Goal: Task Accomplishment & Management: Manage account settings

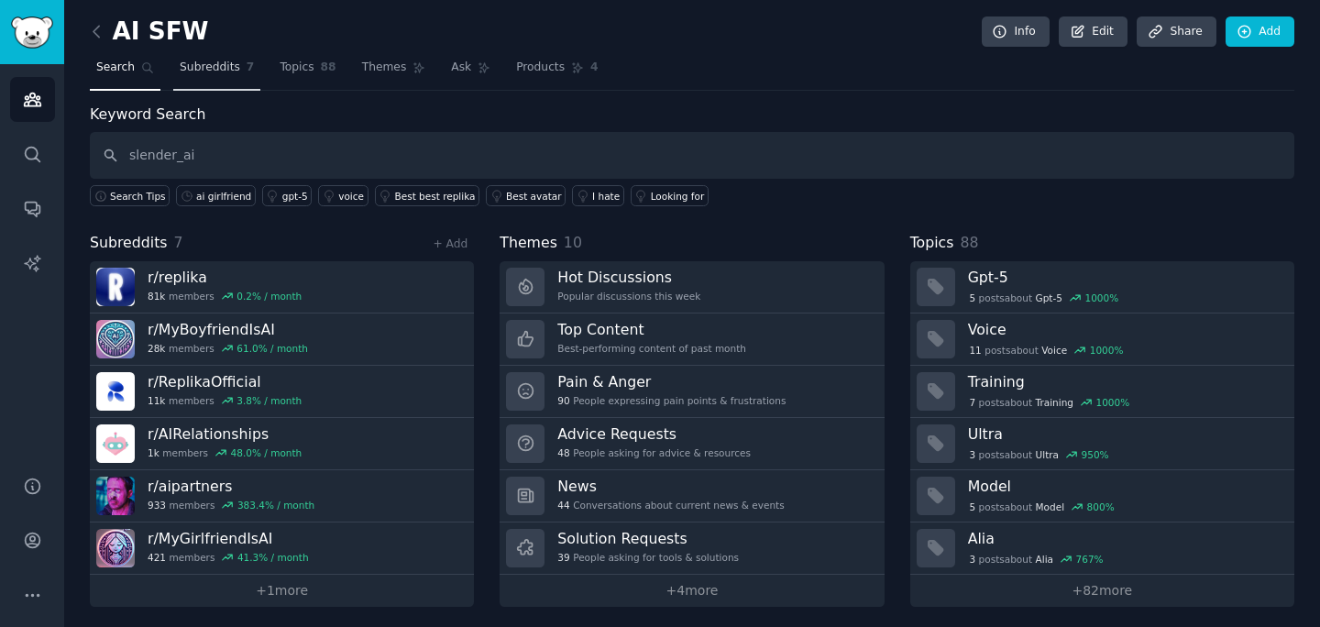
type input "slender_ai"
click at [242, 76] on link "Subreddits 7" at bounding box center [216, 72] width 87 height 38
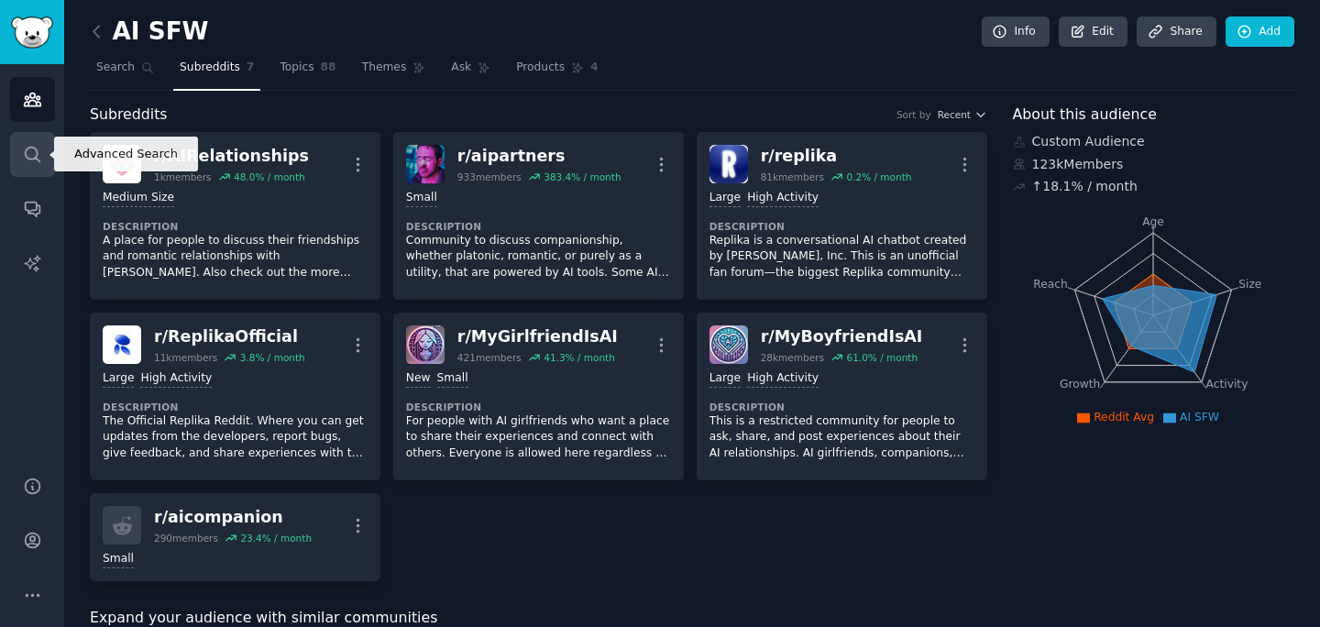
click at [53, 155] on link "Search" at bounding box center [32, 154] width 45 height 45
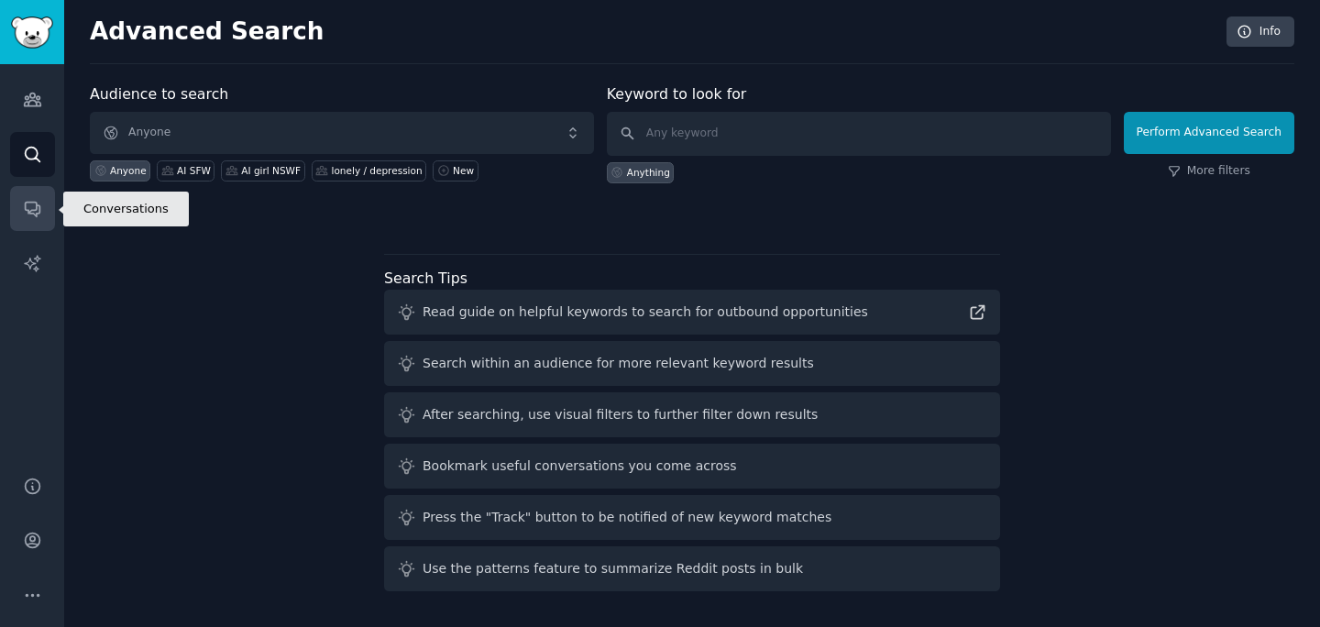
click at [48, 204] on link "Conversations" at bounding box center [32, 208] width 45 height 45
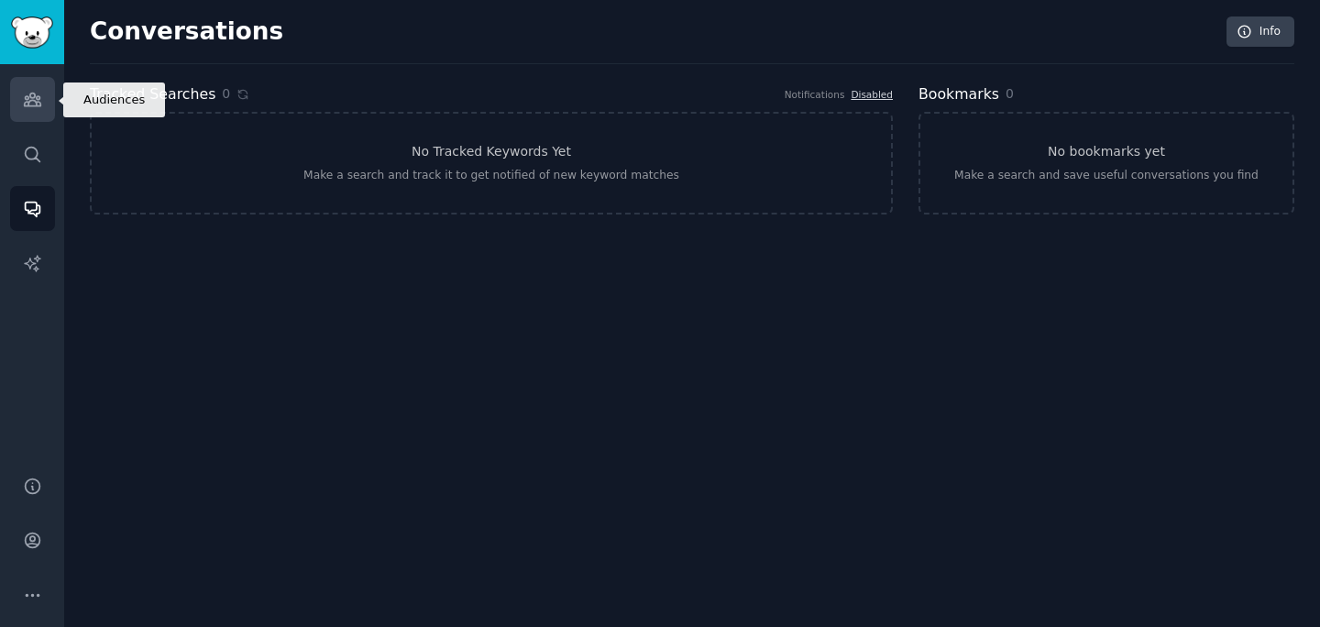
click at [39, 105] on icon "Sidebar" at bounding box center [32, 100] width 17 height 13
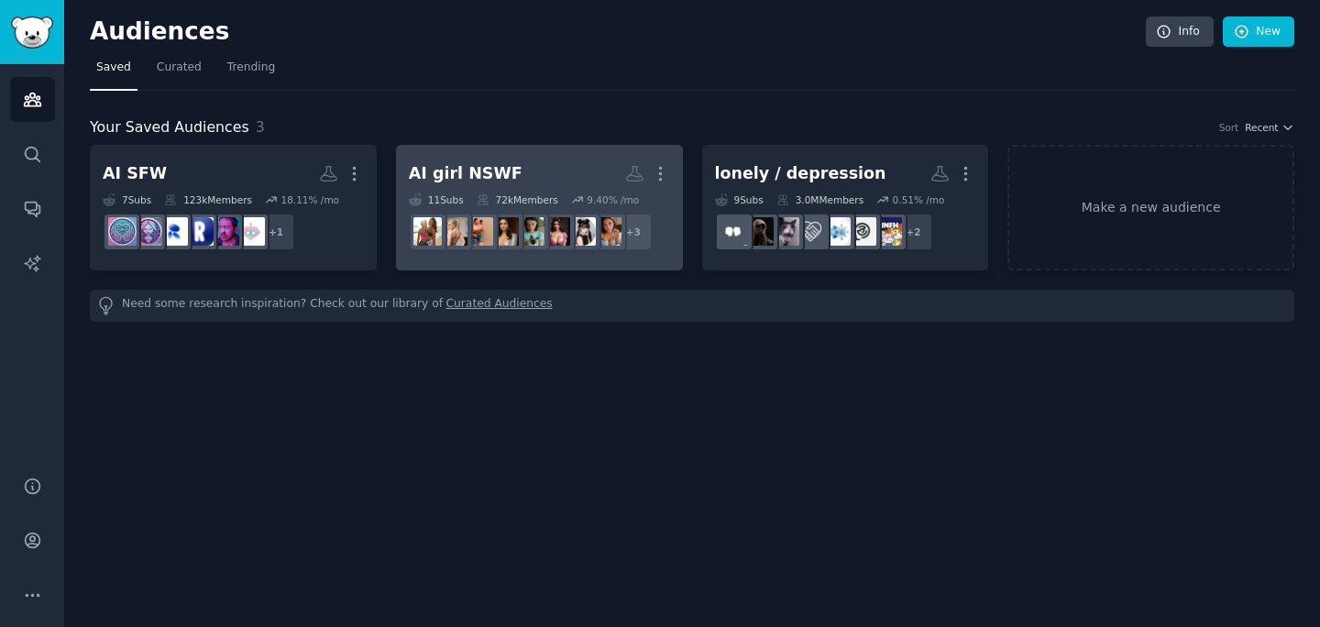
click at [595, 176] on h2 "AI girl NSWF Custom Audience More" at bounding box center [539, 174] width 261 height 32
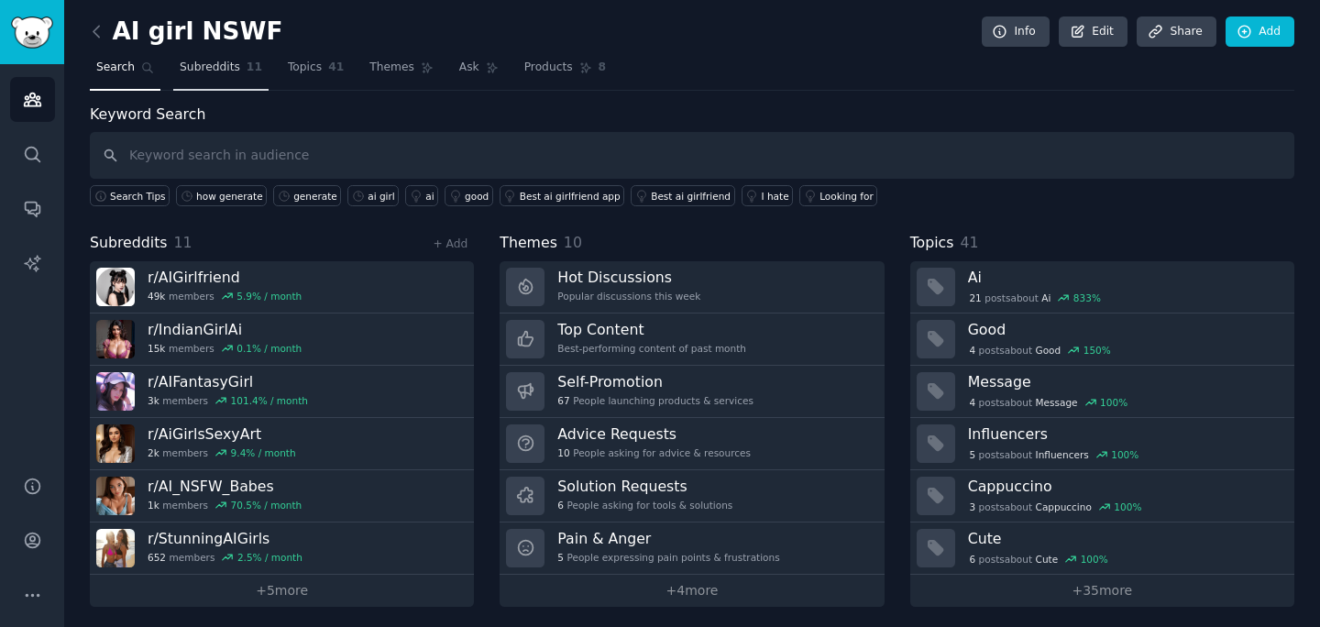
click at [225, 71] on span "Subreddits" at bounding box center [210, 68] width 61 height 17
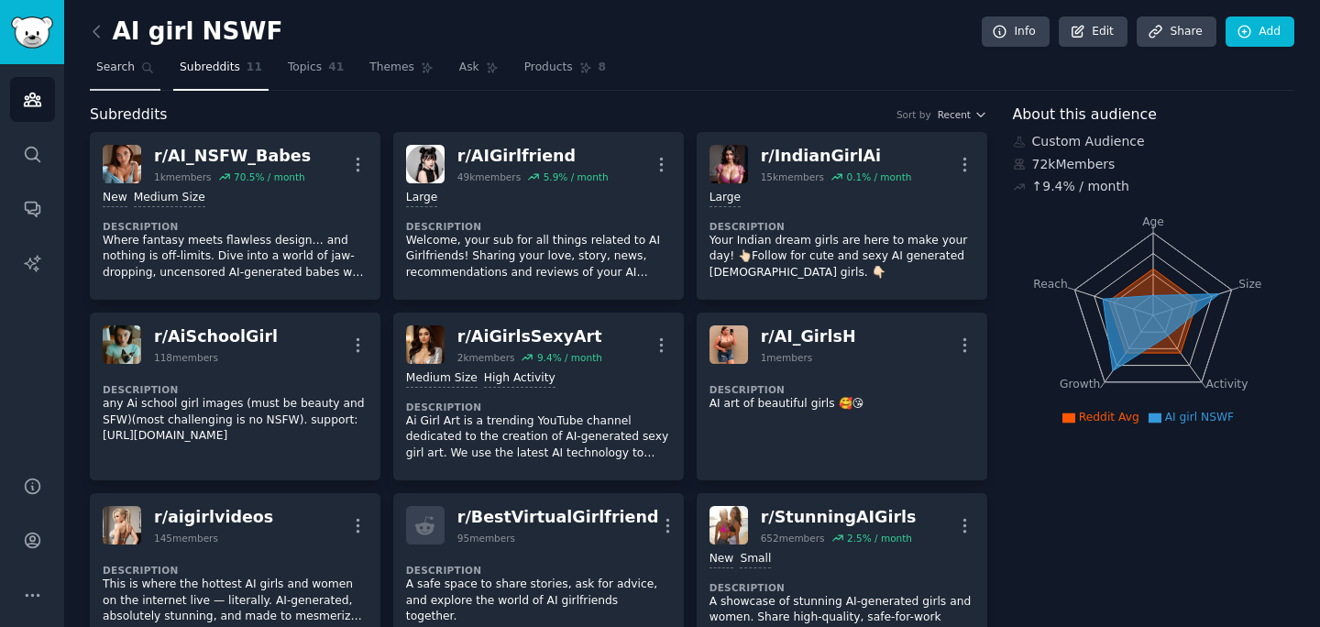
click at [129, 66] on span "Search" at bounding box center [115, 68] width 39 height 17
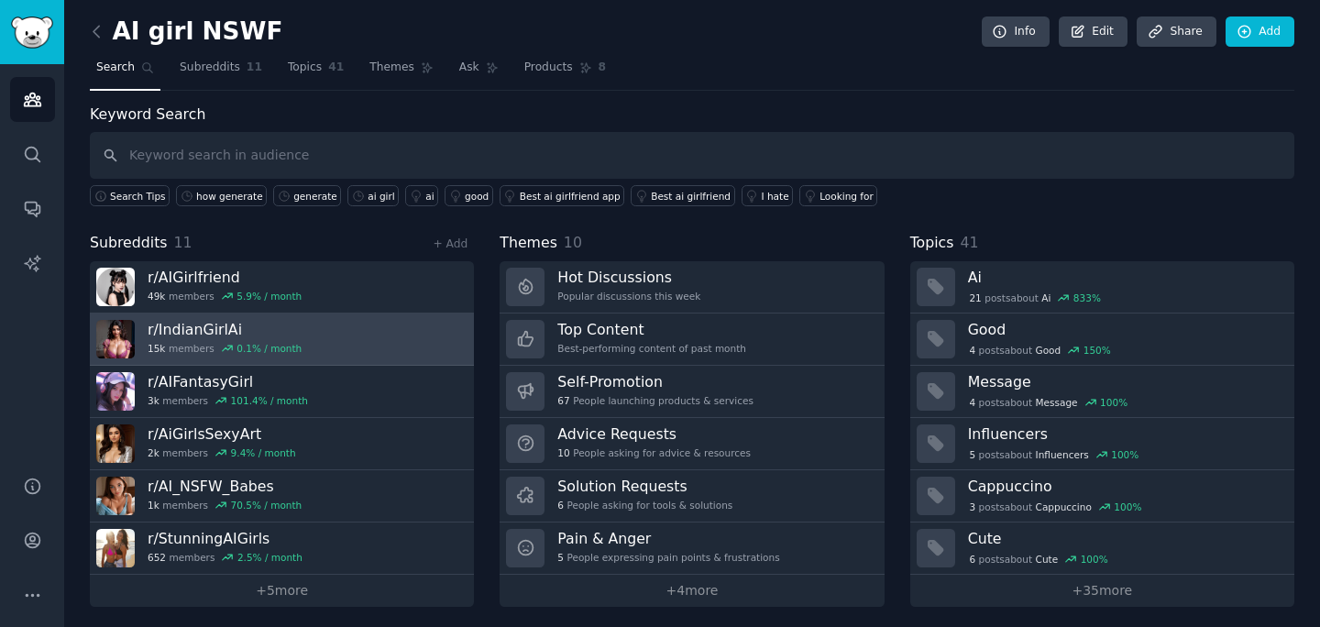
scroll to position [5, 0]
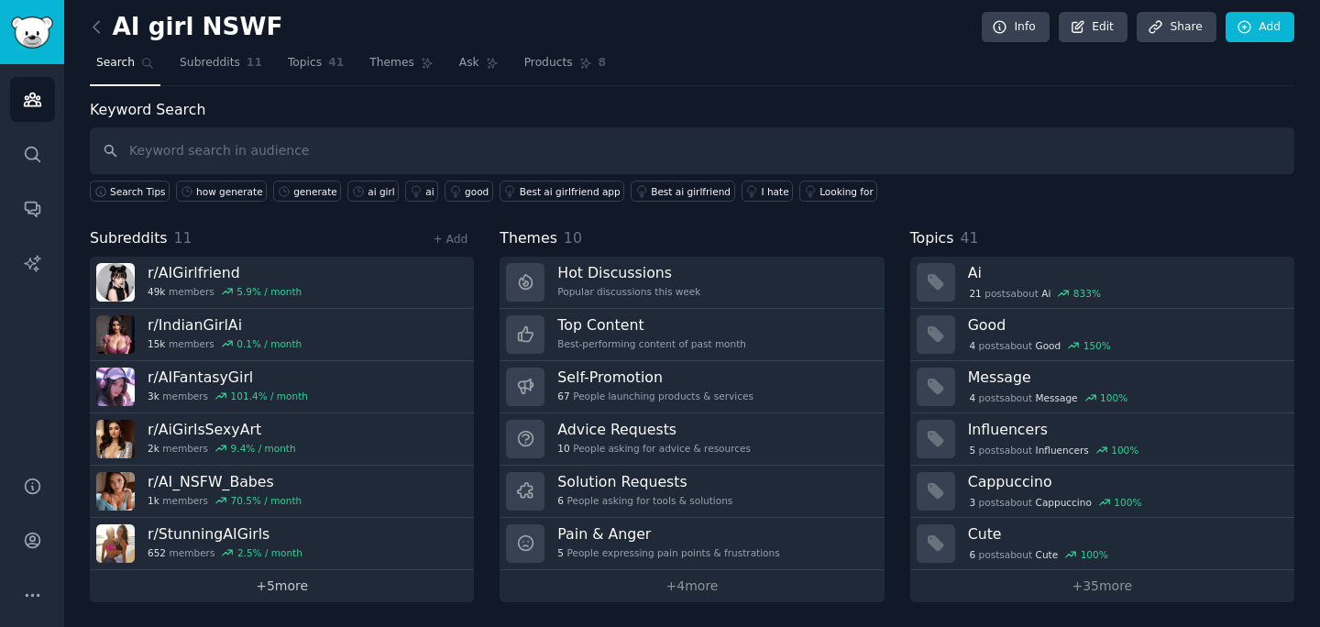
click at [335, 592] on link "+ 5 more" at bounding box center [282, 586] width 384 height 32
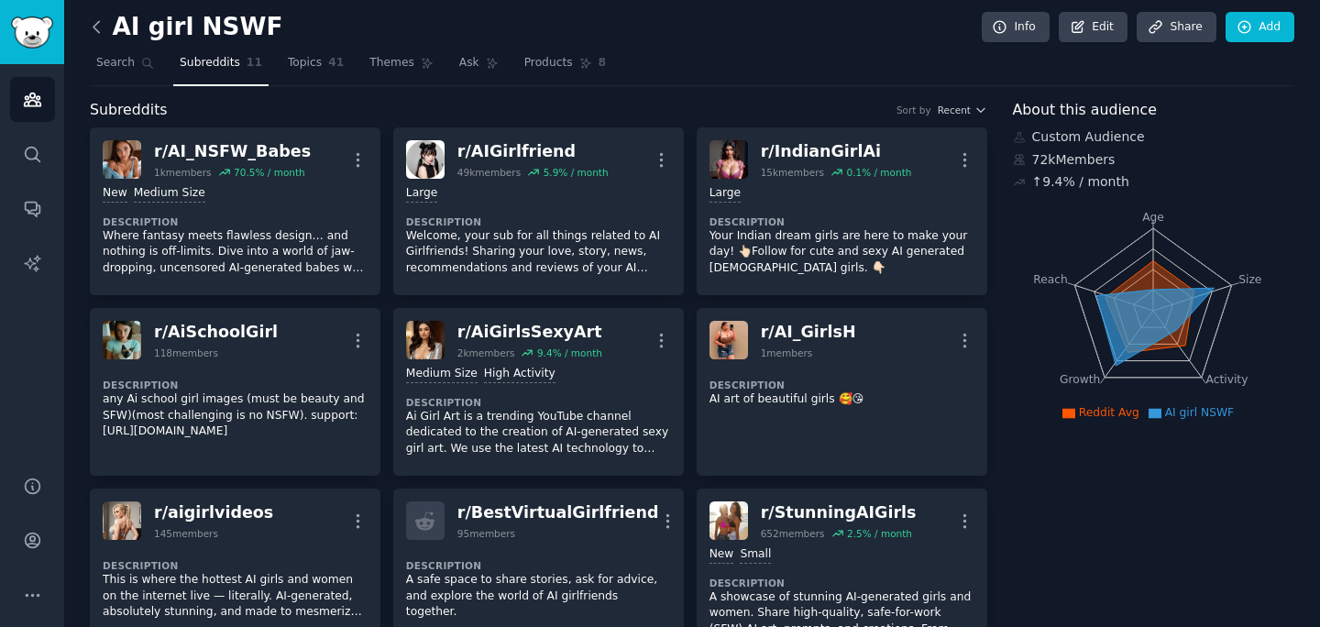
click at [101, 22] on icon at bounding box center [96, 26] width 19 height 19
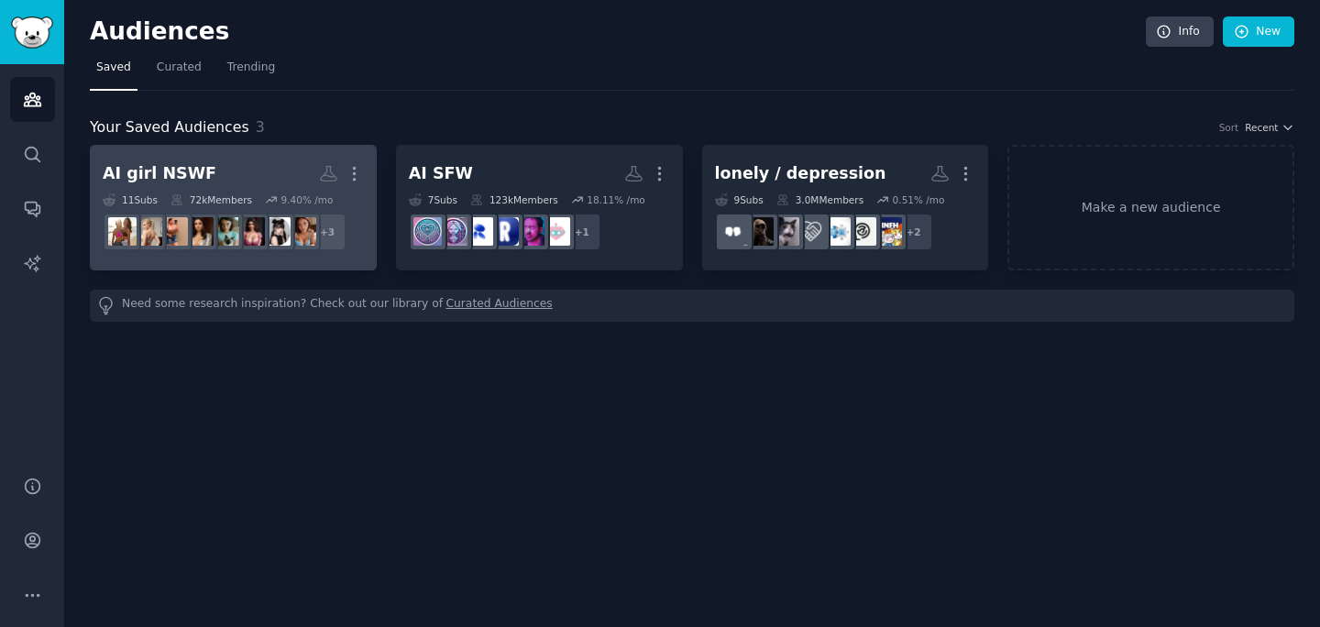
click at [268, 159] on h2 "AI girl NSWF More" at bounding box center [233, 174] width 261 height 32
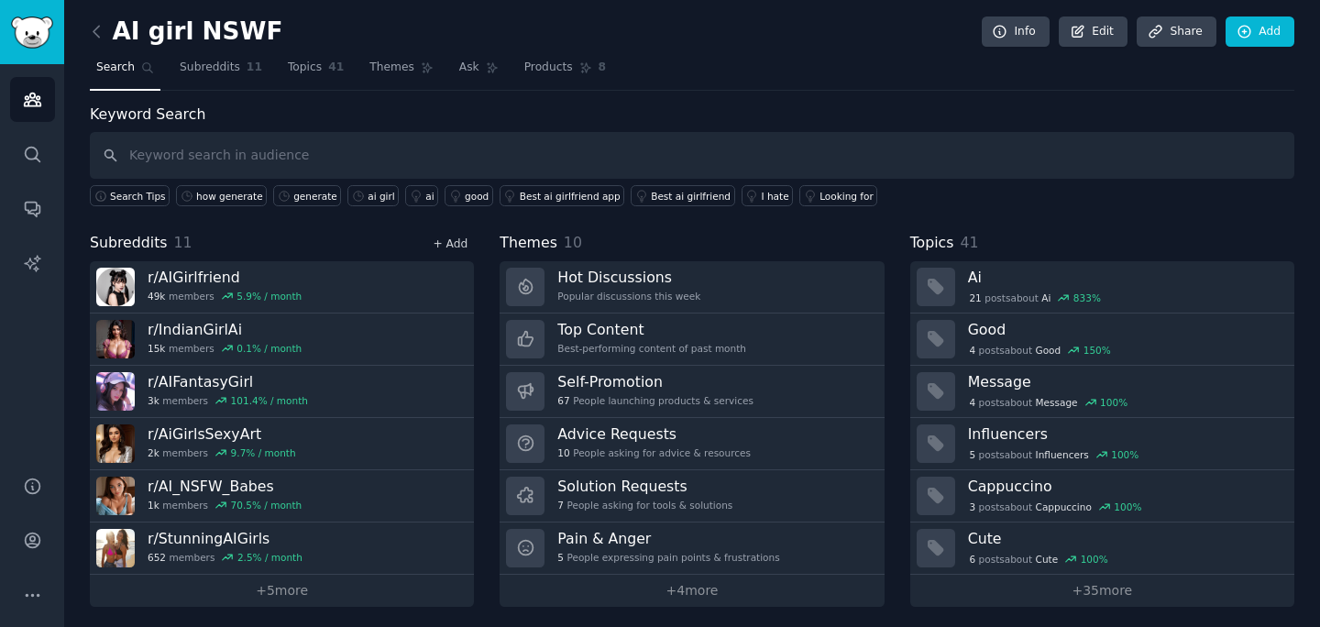
click at [458, 248] on link "+ Add" at bounding box center [450, 243] width 35 height 13
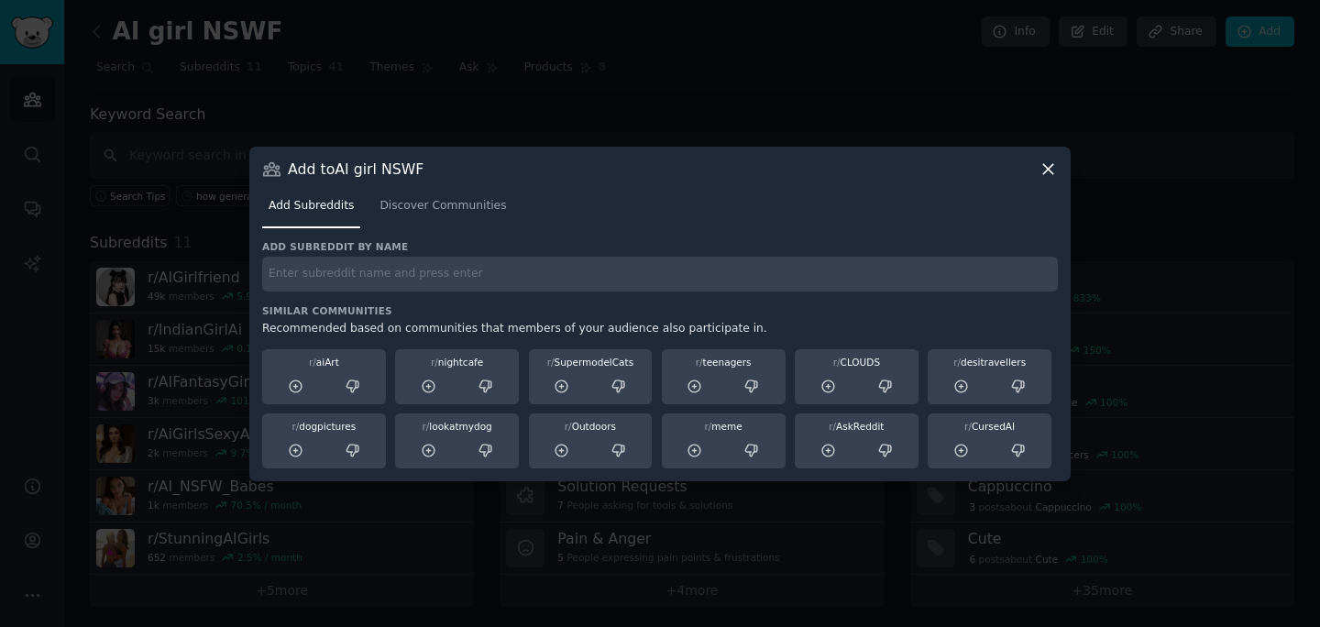
click at [461, 287] on input "text" at bounding box center [660, 275] width 796 height 36
paste input "slender_ai"
type input "slender_ai"
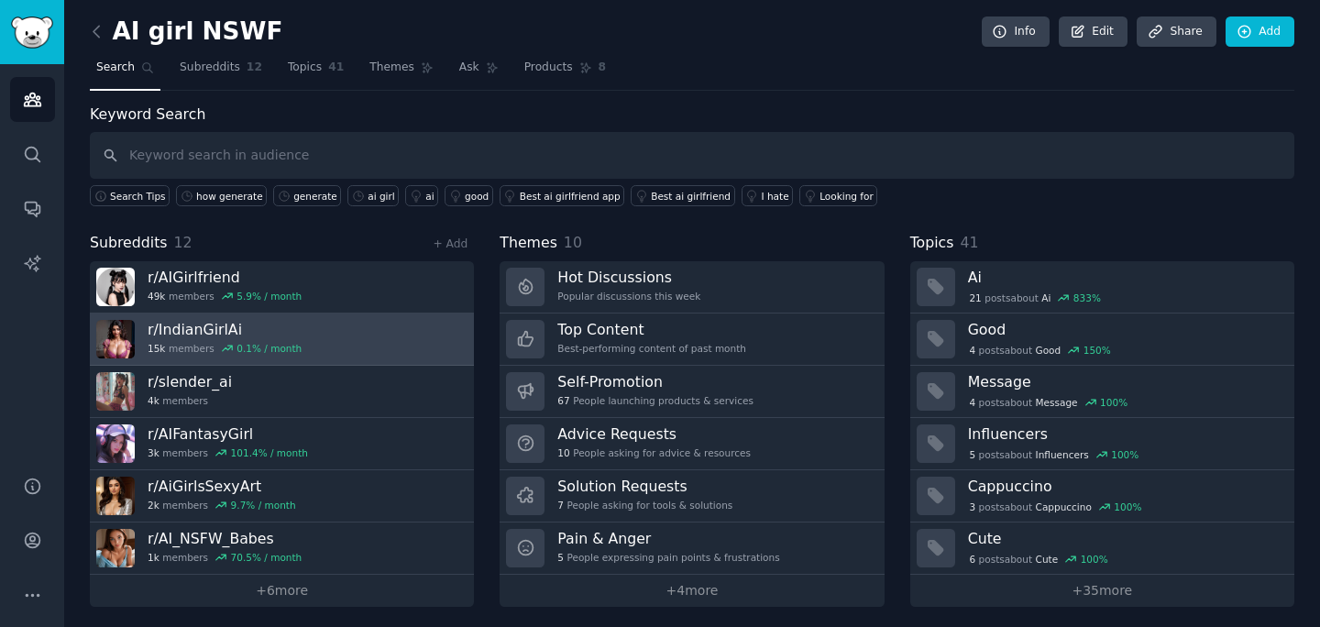
scroll to position [5, 0]
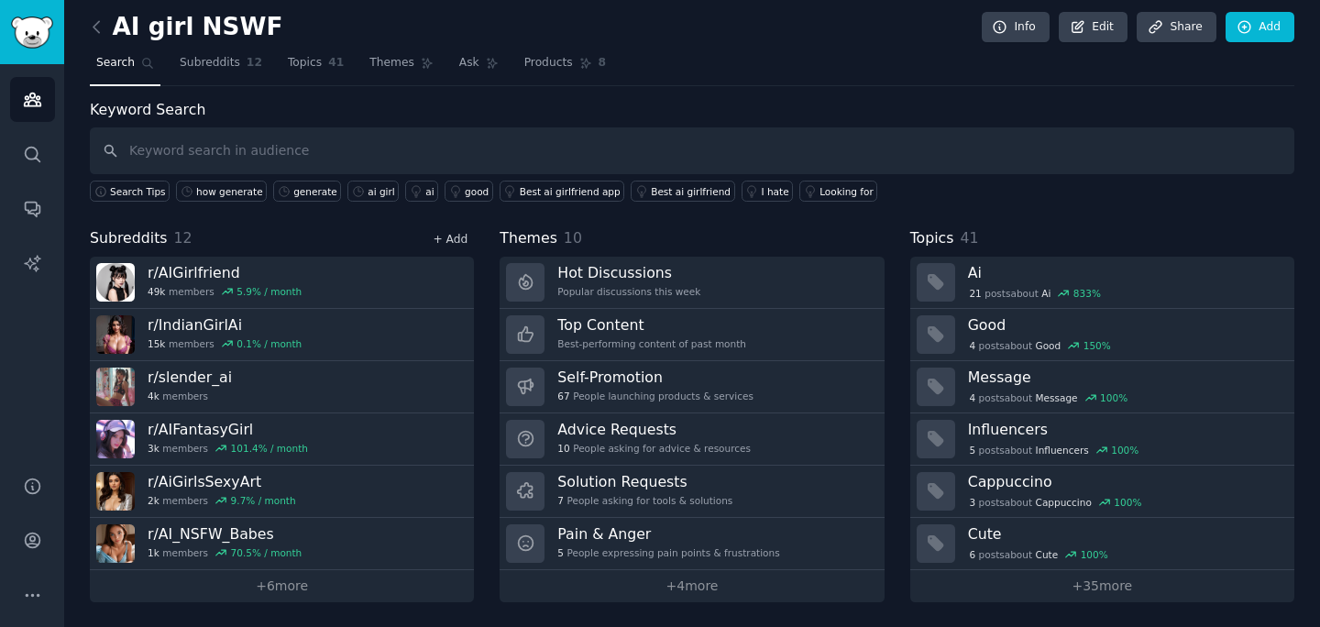
click at [452, 234] on link "+ Add" at bounding box center [450, 239] width 35 height 13
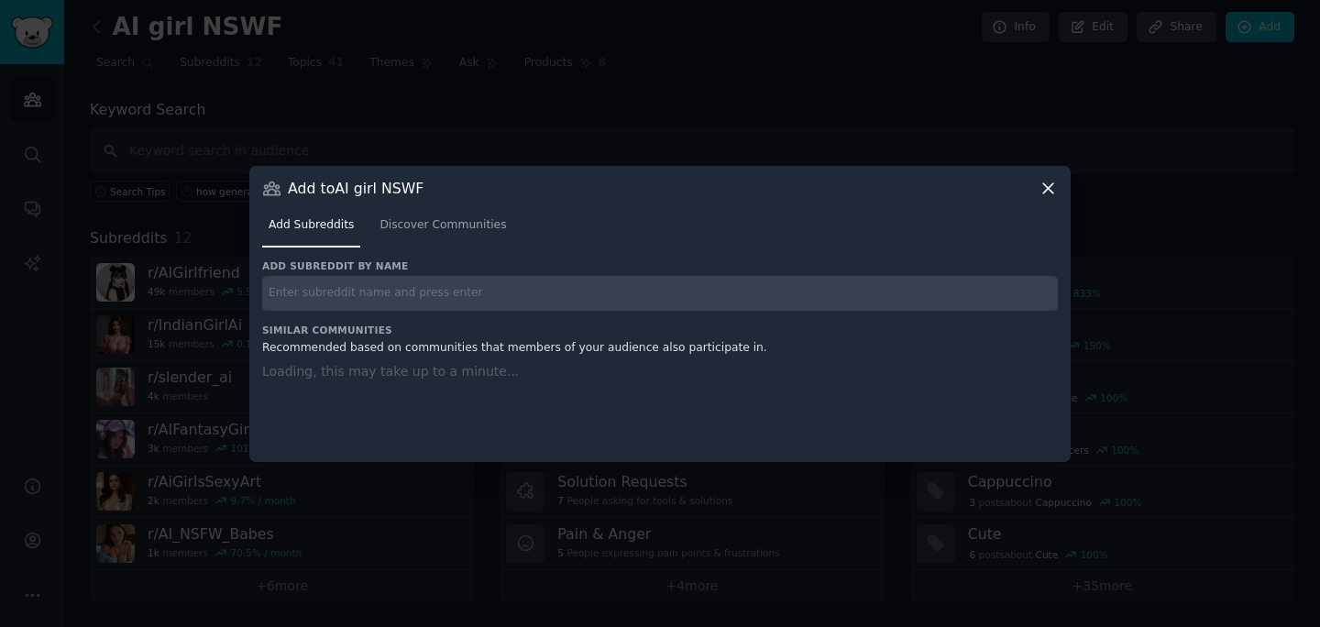
click at [444, 299] on div "Add subreddit by name Similar Communities Recommended based on communities that…" at bounding box center [660, 349] width 796 height 180
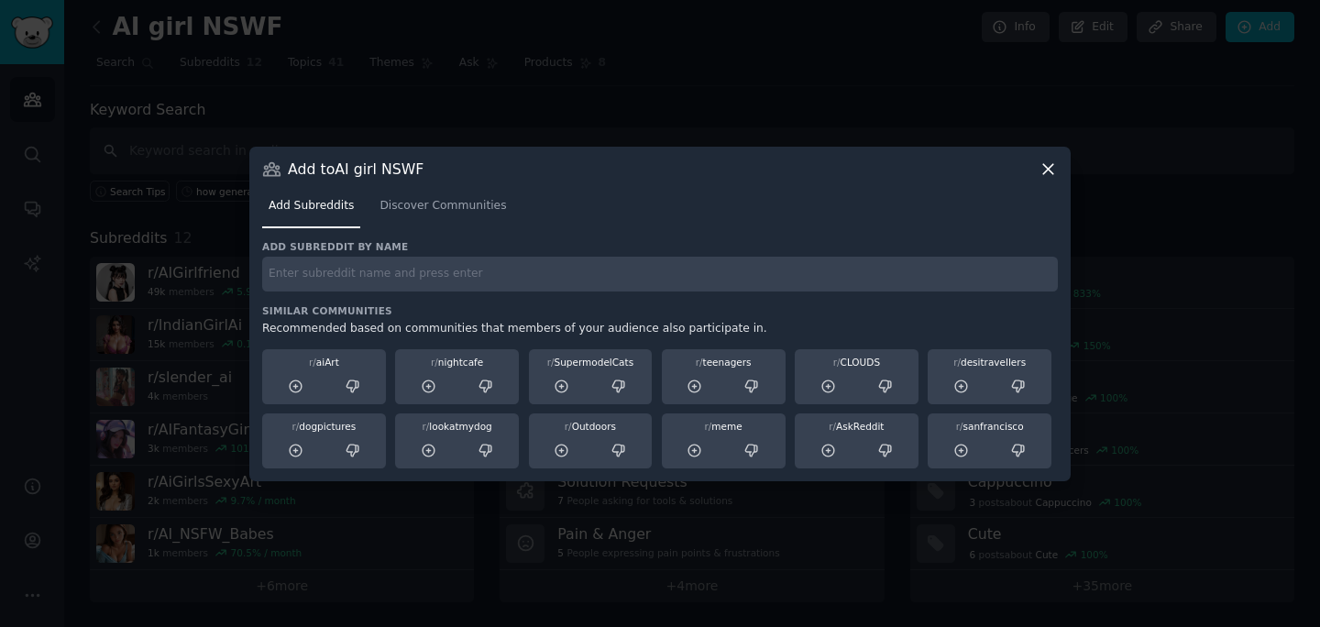
click at [450, 283] on input "text" at bounding box center [660, 275] width 796 height 36
paste input "AI_Girls_NSFW"
type input "AI_Girls_NSFW"
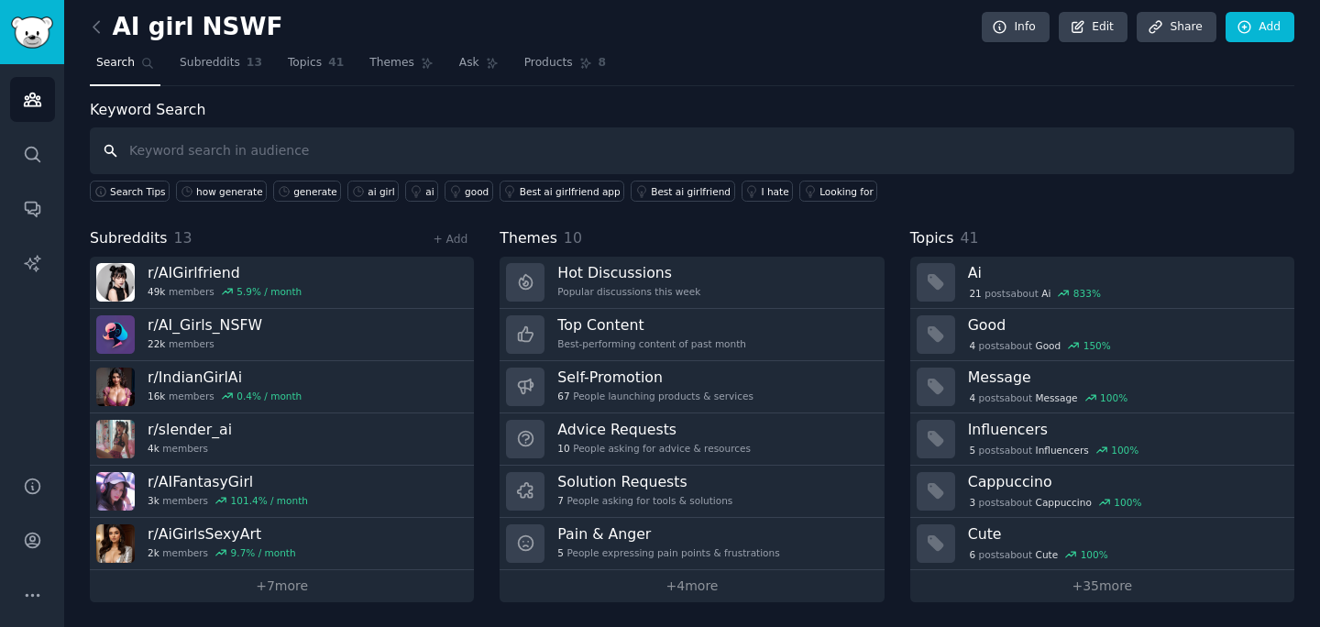
click at [589, 149] on input "text" at bounding box center [692, 150] width 1205 height 47
click at [461, 237] on link "+ Add" at bounding box center [450, 239] width 35 height 13
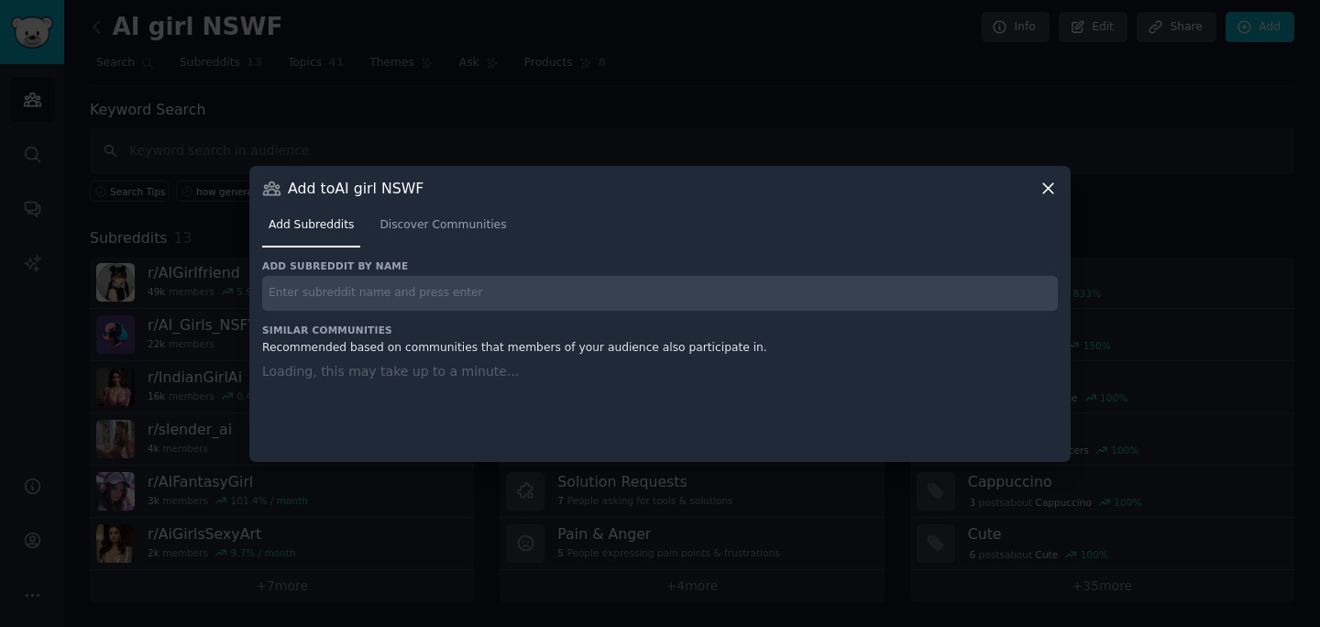
click at [454, 298] on input "text" at bounding box center [660, 294] width 796 height 36
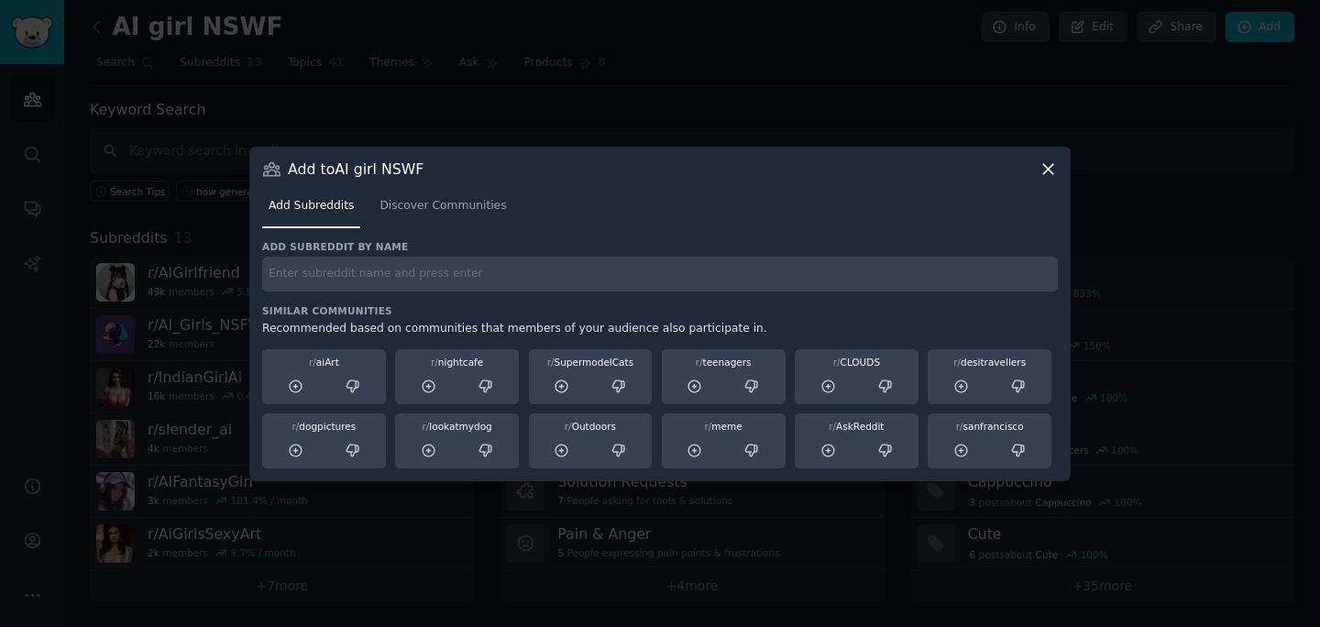
paste input "AI_Trans_NSFW"
type input "AI_Trans_NSFW"
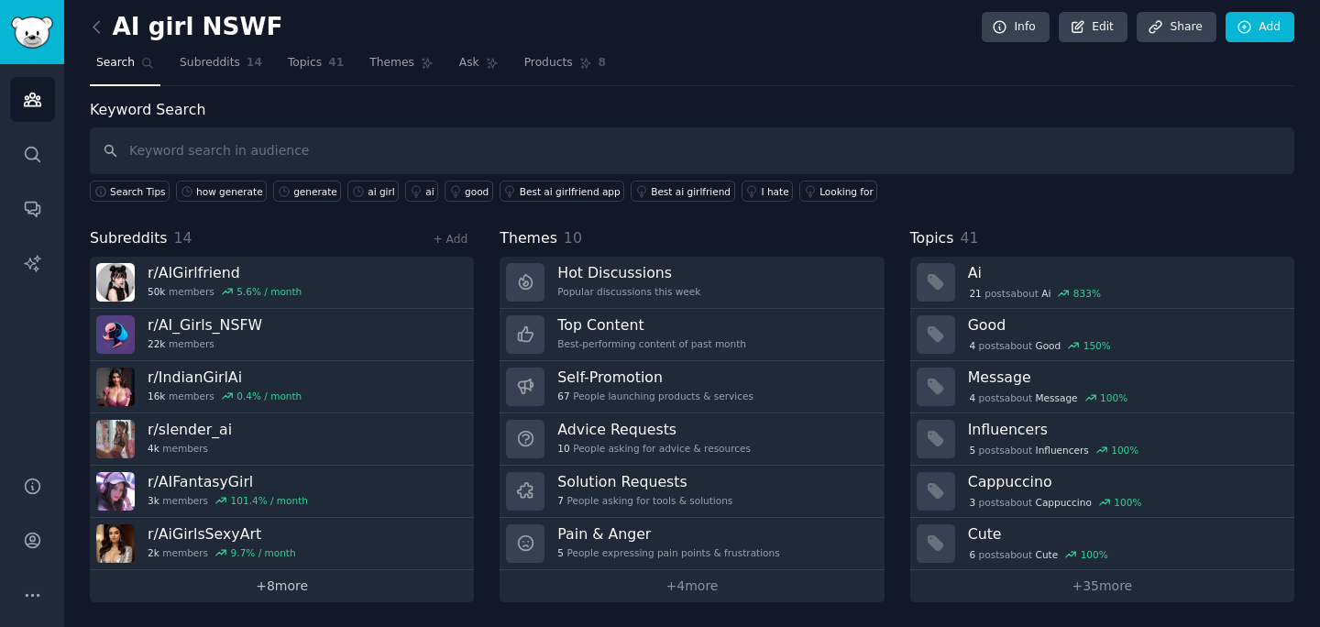
click at [318, 582] on link "+ 8 more" at bounding box center [282, 586] width 384 height 32
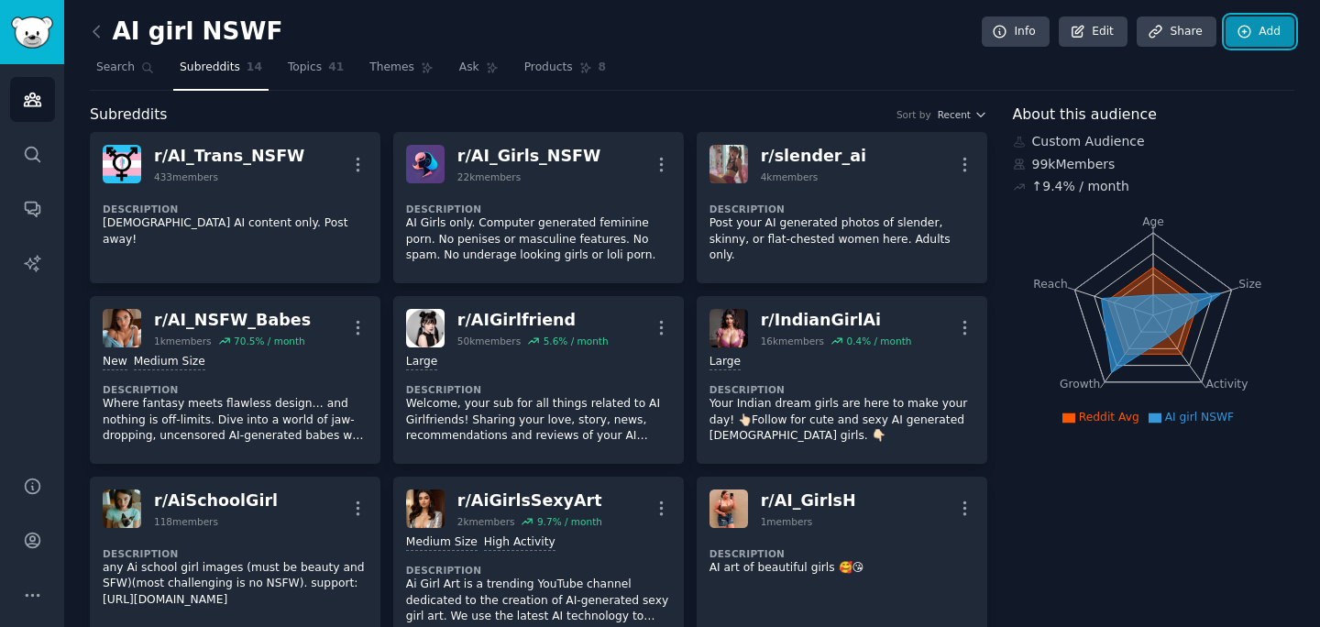
click at [1237, 30] on icon at bounding box center [1245, 32] width 17 height 17
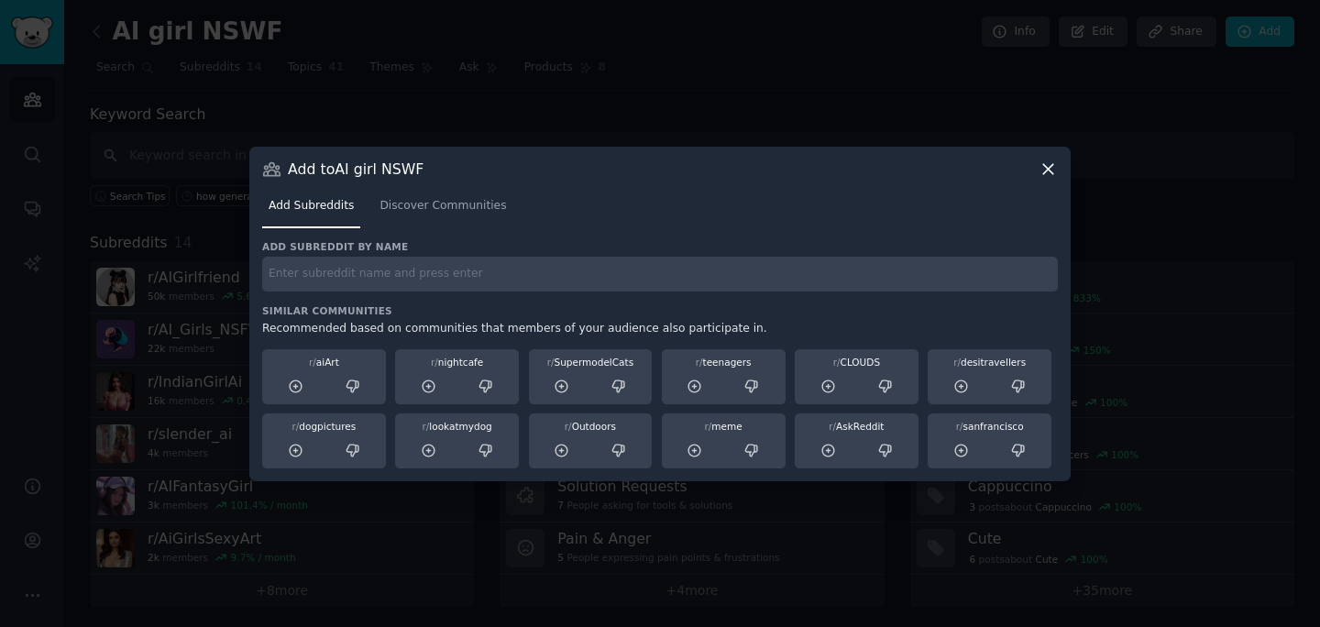
click at [652, 294] on div "Add subreddit by name Similar Communities Recommended based on communities that…" at bounding box center [660, 354] width 796 height 228
click at [652, 292] on div "Add subreddit by name Similar Communities Recommended based on communities that…" at bounding box center [660, 354] width 796 height 228
click at [652, 282] on input "text" at bounding box center [660, 275] width 796 height 36
paste input "AIporn"
type input "AIporn"
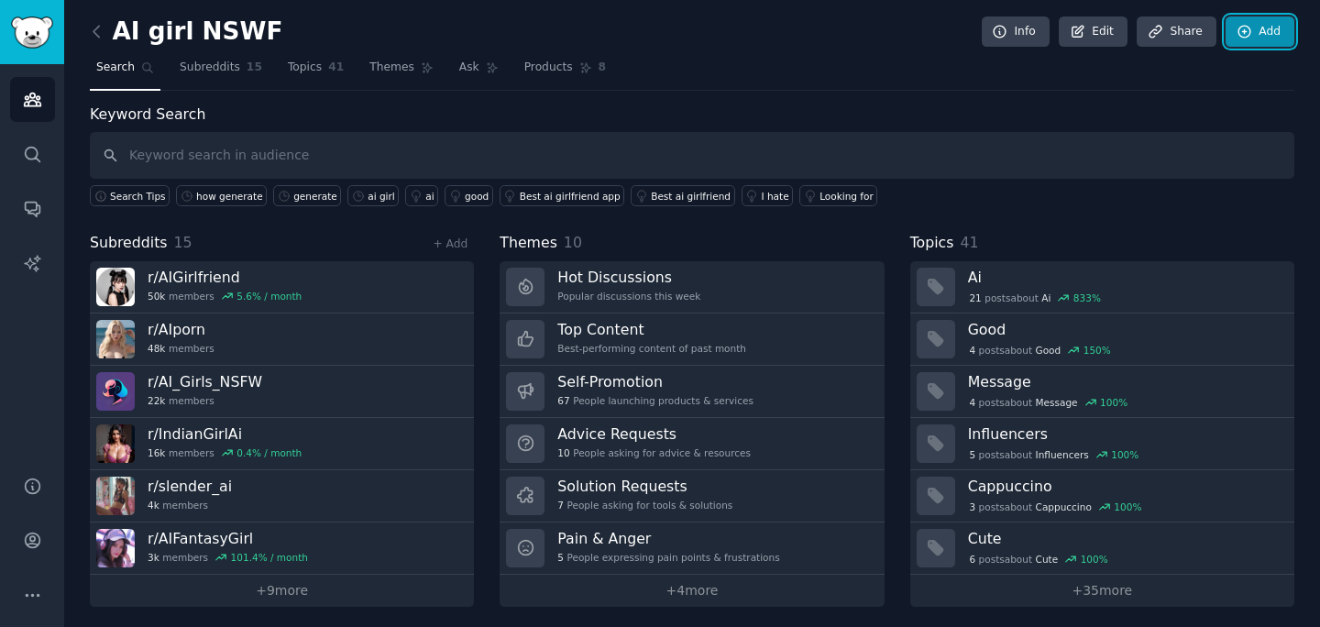
click at [1274, 37] on link "Add" at bounding box center [1260, 32] width 69 height 31
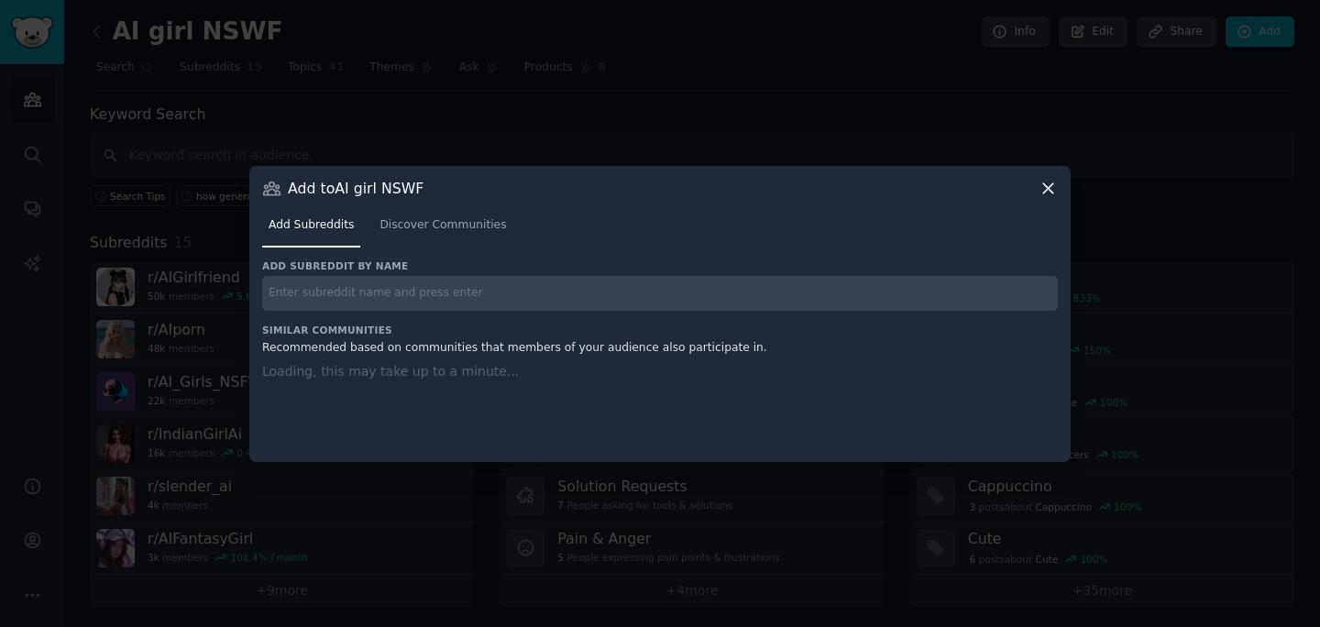
click at [844, 292] on div "Add subreddit by name Similar Communities Recommended based on communities that…" at bounding box center [660, 349] width 796 height 180
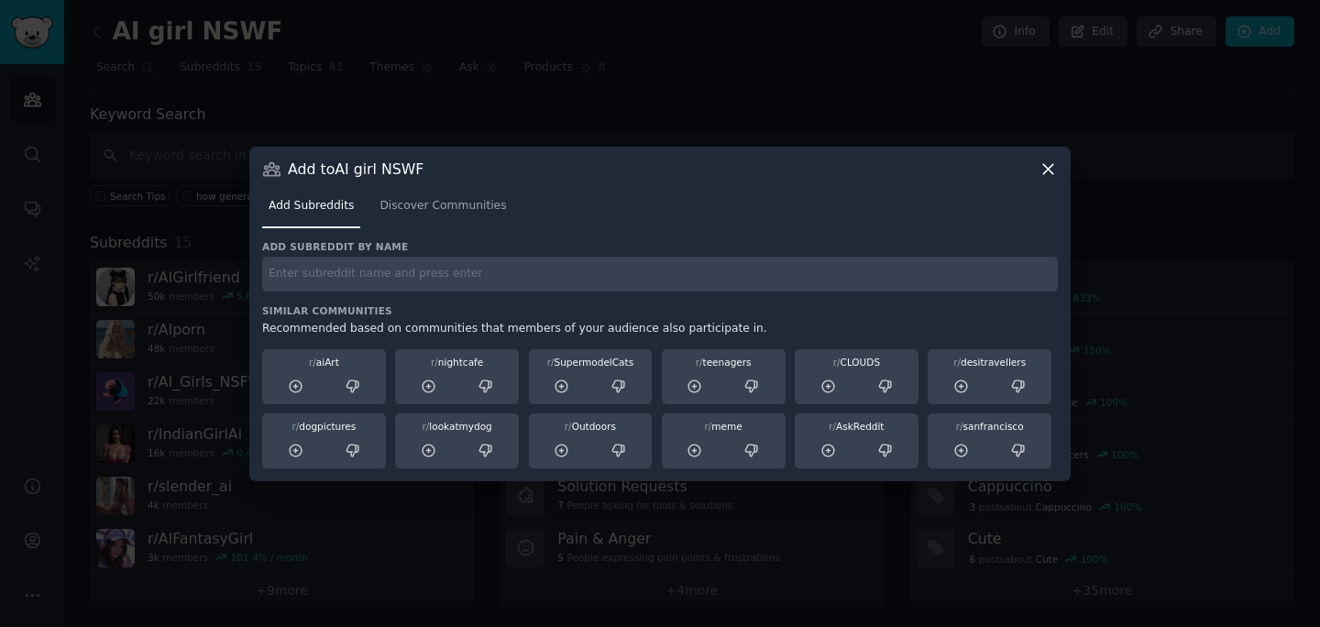
paste input "ai_granny"
type input "ai_granny"
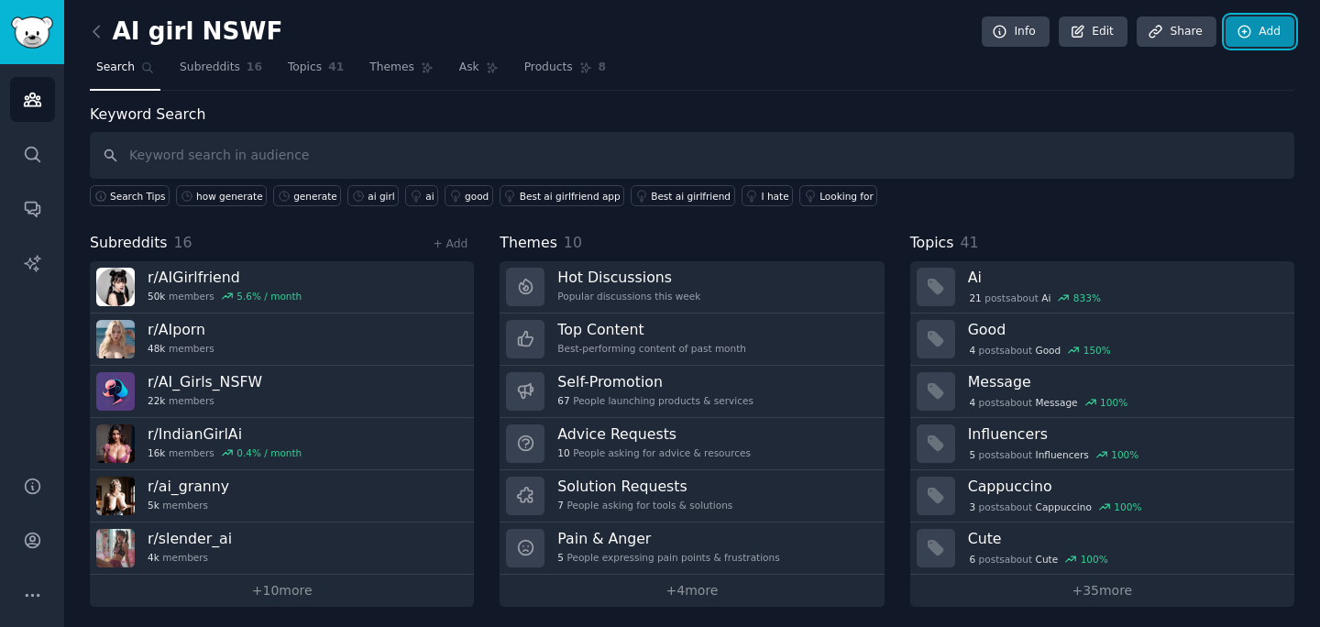
click at [1274, 31] on link "Add" at bounding box center [1260, 32] width 69 height 31
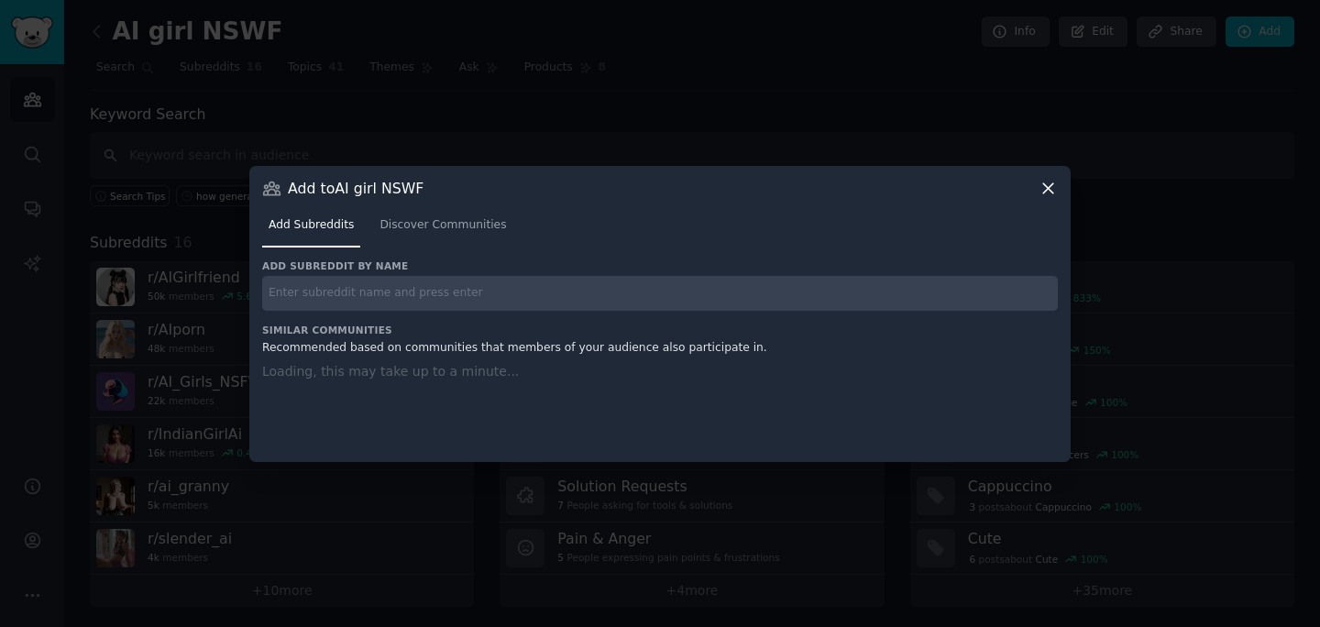
click at [769, 282] on input "text" at bounding box center [660, 294] width 796 height 36
paste input "PedrogillsAI"
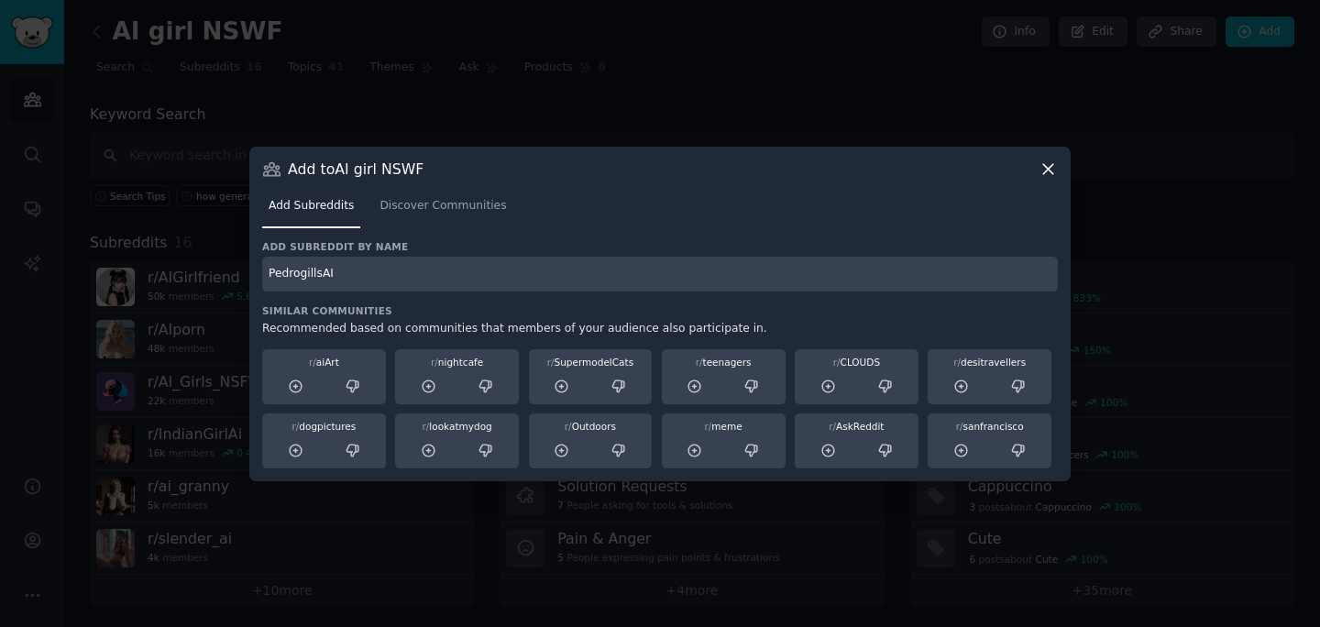
type input "PedrogillsAI"
